Goal: Information Seeking & Learning: Learn about a topic

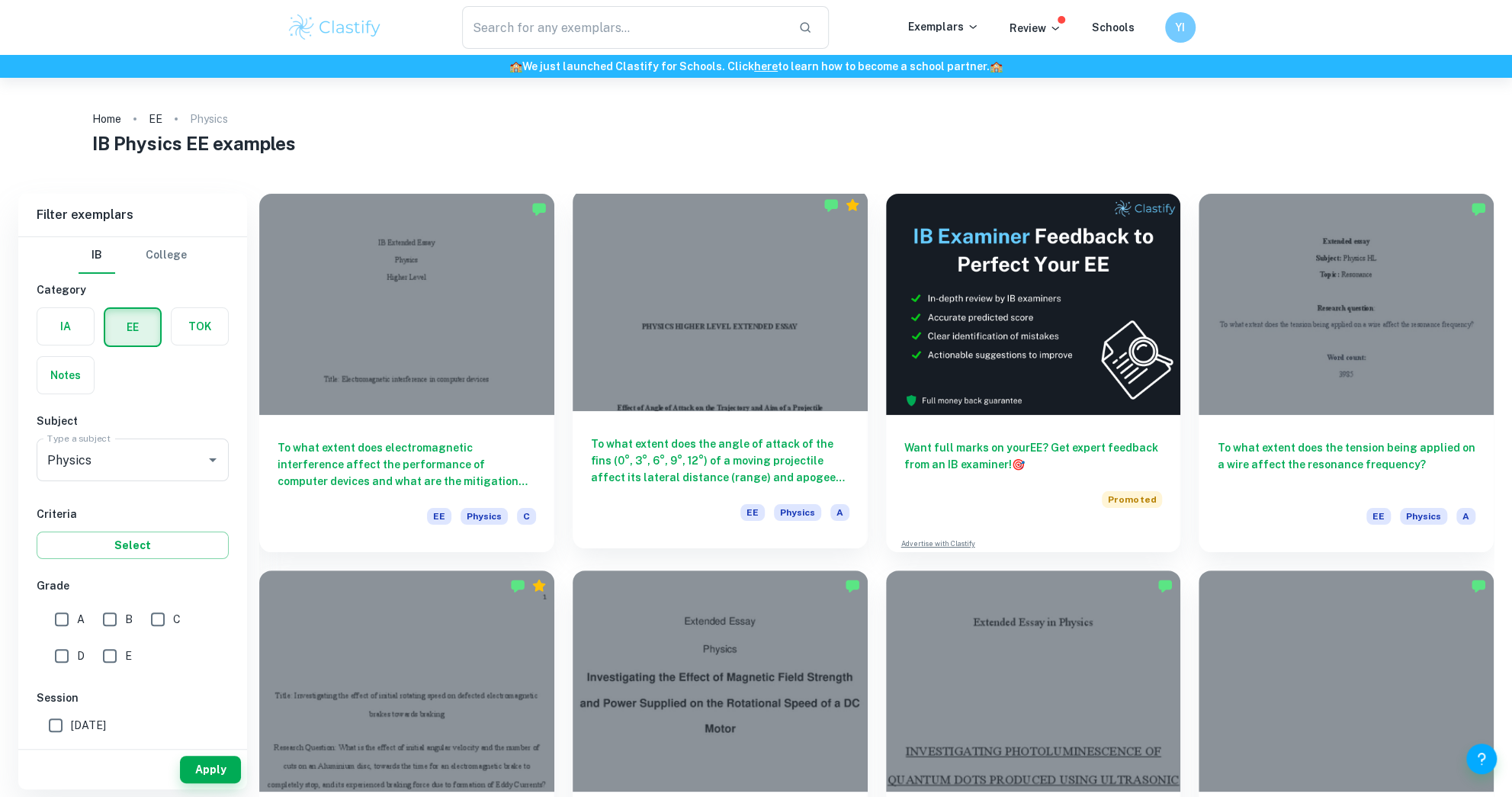
click at [697, 311] on div at bounding box center [720, 301] width 295 height 221
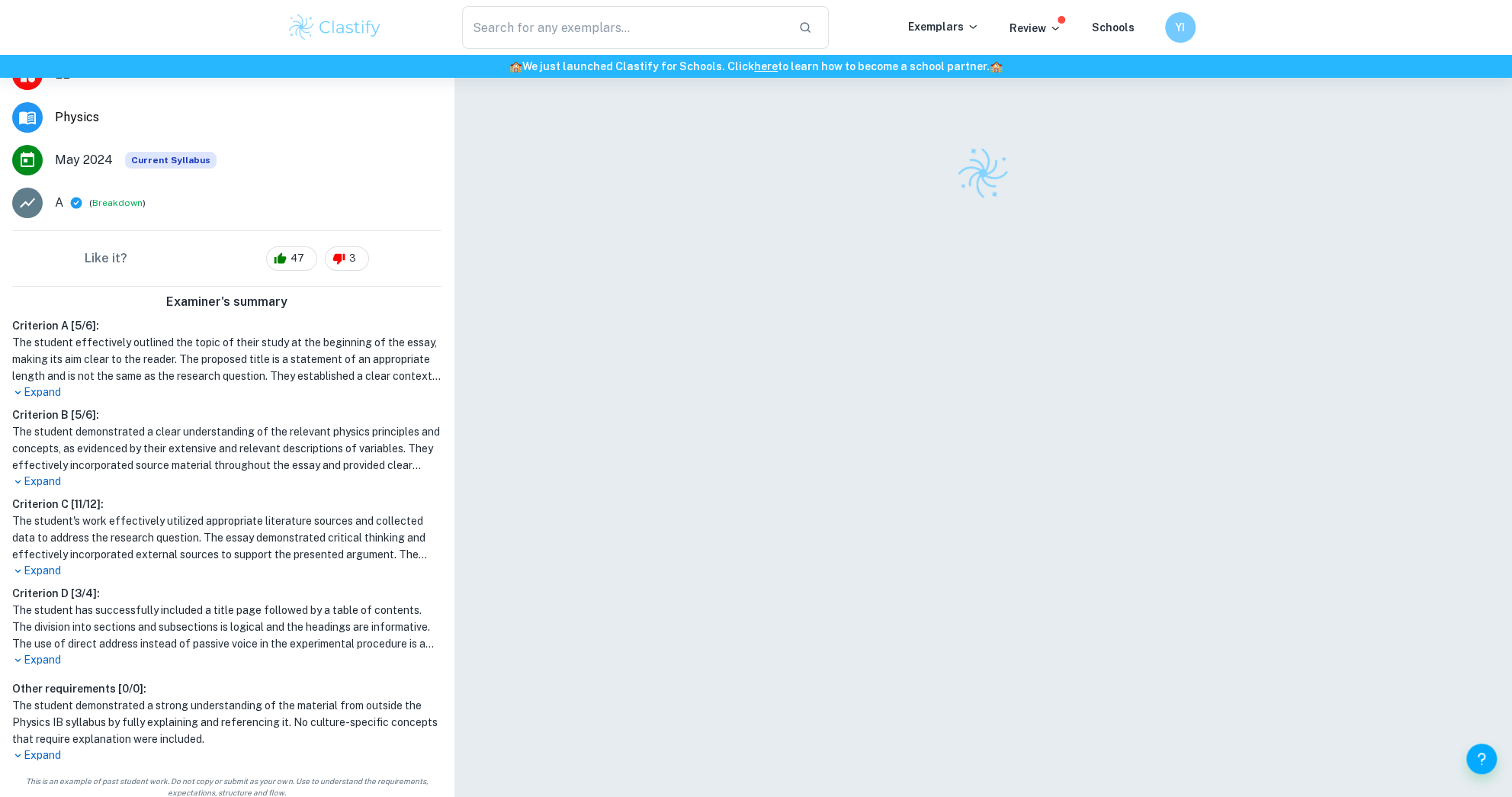
scroll to position [276, 0]
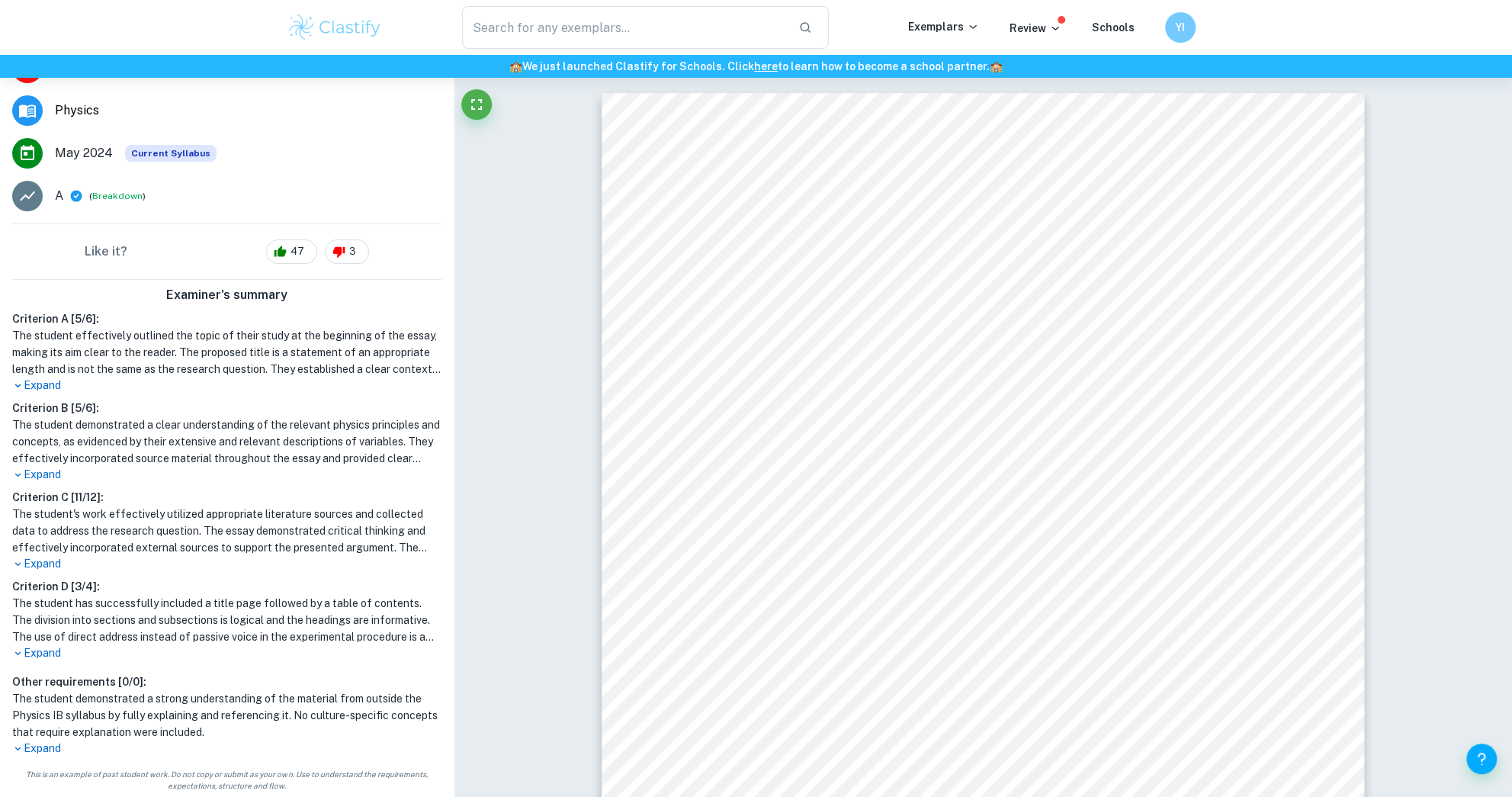
click at [45, 564] on p "Expand" at bounding box center [227, 563] width 430 height 16
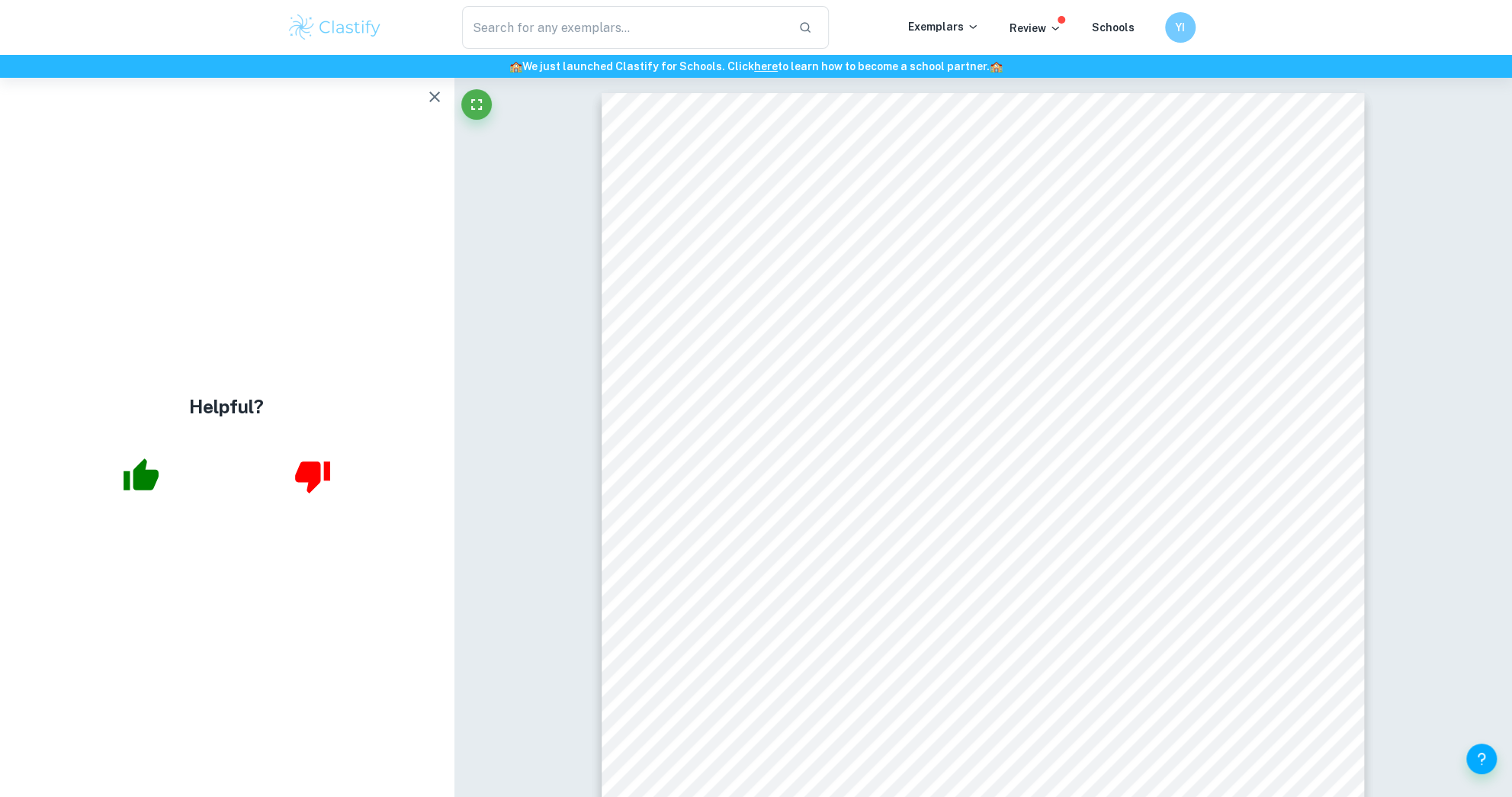
scroll to position [0, 0]
click at [439, 102] on icon "button" at bounding box center [434, 96] width 18 height 18
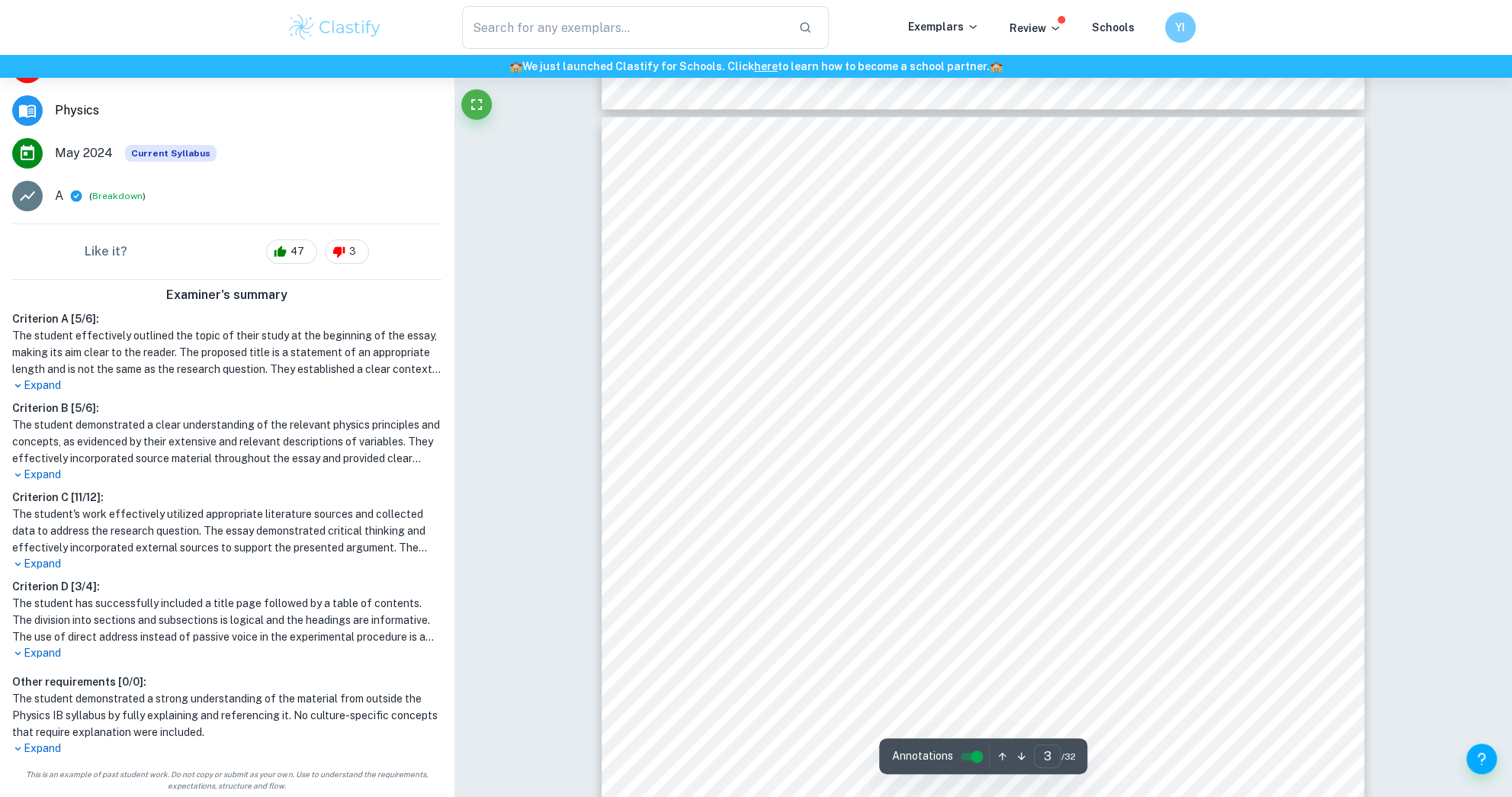
scroll to position [2143, 0]
click at [135, 520] on h1 "The student's work effectively utilized appropriate literature sources and coll…" at bounding box center [227, 530] width 430 height 50
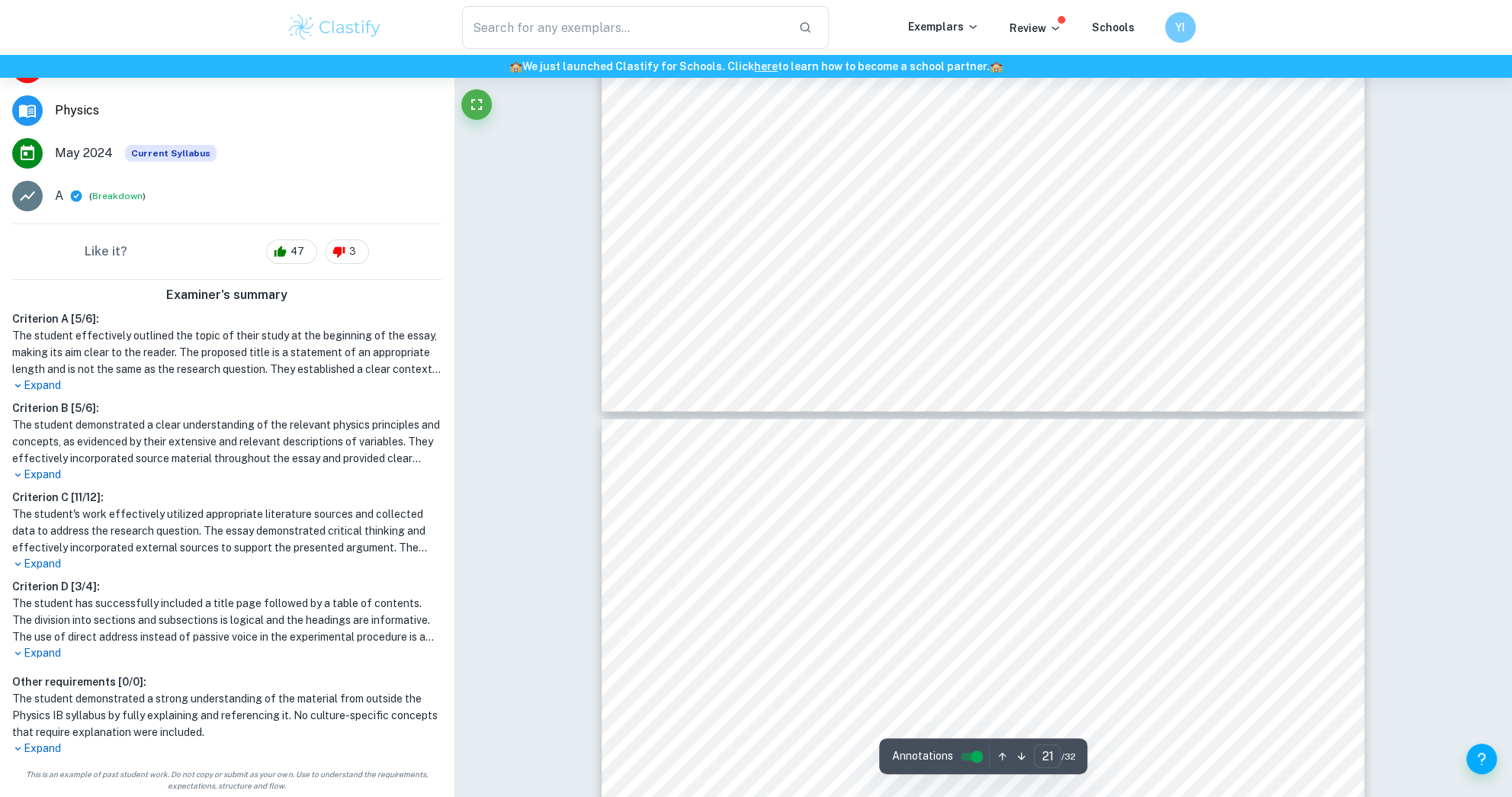
type input "20"
